Goal: Task Accomplishment & Management: Use online tool/utility

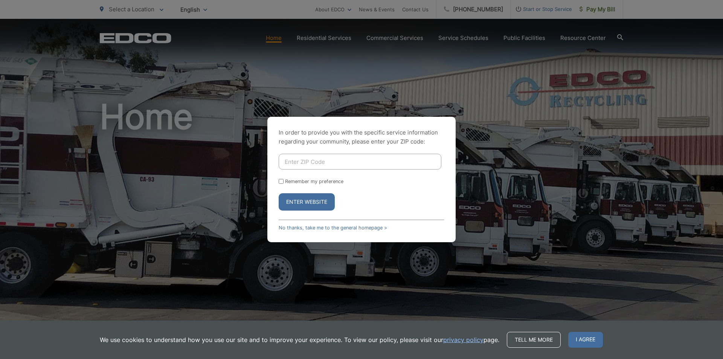
click at [319, 166] on input "Enter ZIP Code" at bounding box center [360, 162] width 163 height 16
type input "92078"
click at [318, 206] on button "Enter Website" at bounding box center [307, 201] width 56 height 17
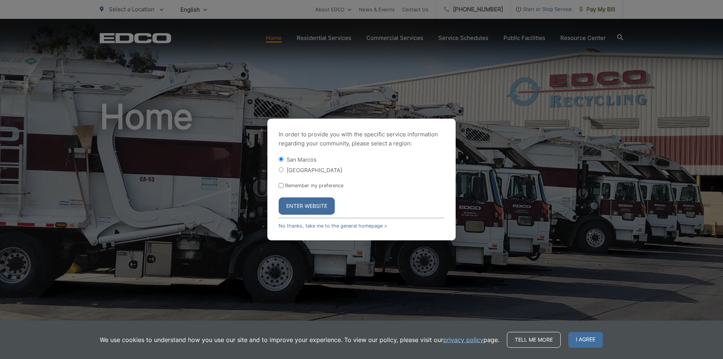
click at [308, 208] on button "Enter Website" at bounding box center [307, 205] width 56 height 17
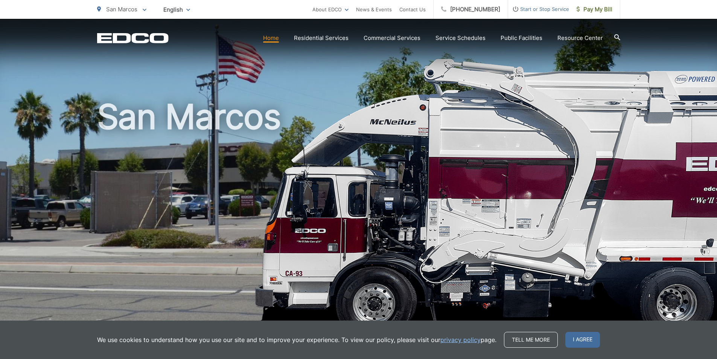
drag, startPoint x: 717, startPoint y: 34, endPoint x: 704, endPoint y: 44, distance: 16.3
click at [704, 44] on div "EDCO Logo Home Residential Services Curbside Pickup Recycling Organic Recycling…" at bounding box center [358, 32] width 717 height 26
click at [586, 11] on span "Pay My Bill" at bounding box center [595, 9] width 36 height 9
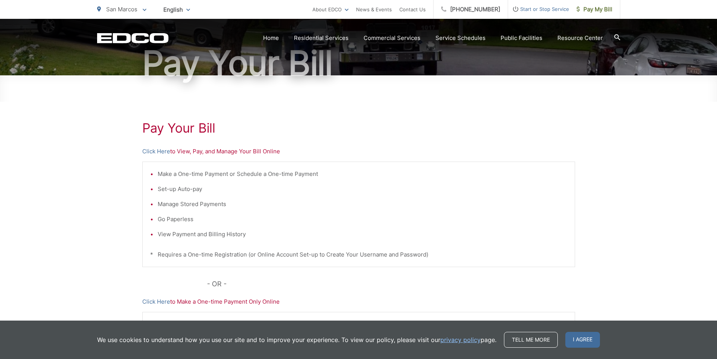
scroll to position [177, 0]
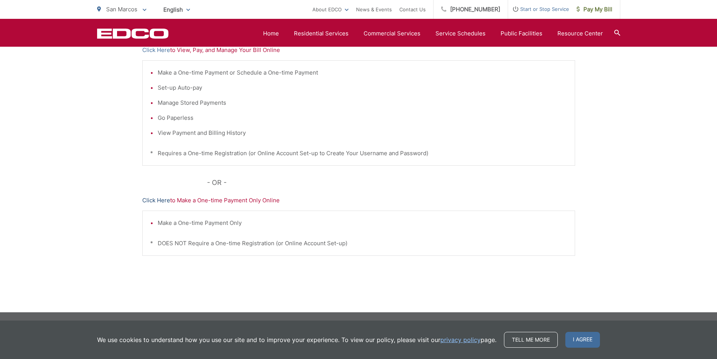
click at [160, 201] on link "Click Here" at bounding box center [156, 200] width 28 height 9
